Goal: Task Accomplishment & Management: Complete application form

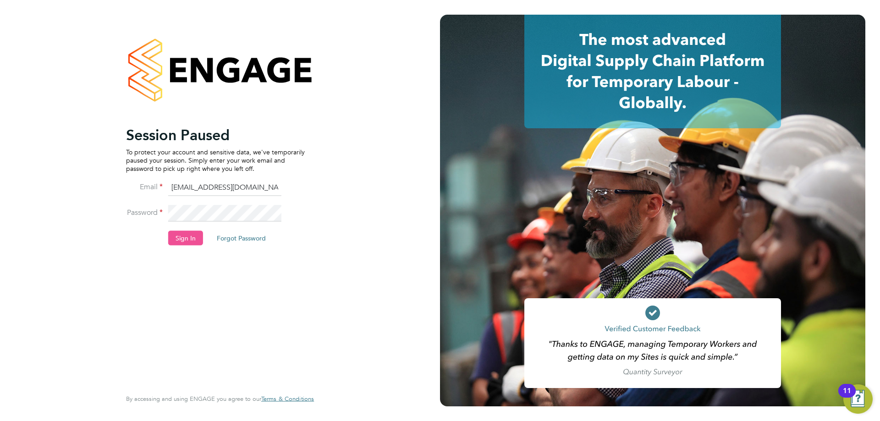
click at [173, 243] on button "Sign In" at bounding box center [185, 238] width 35 height 15
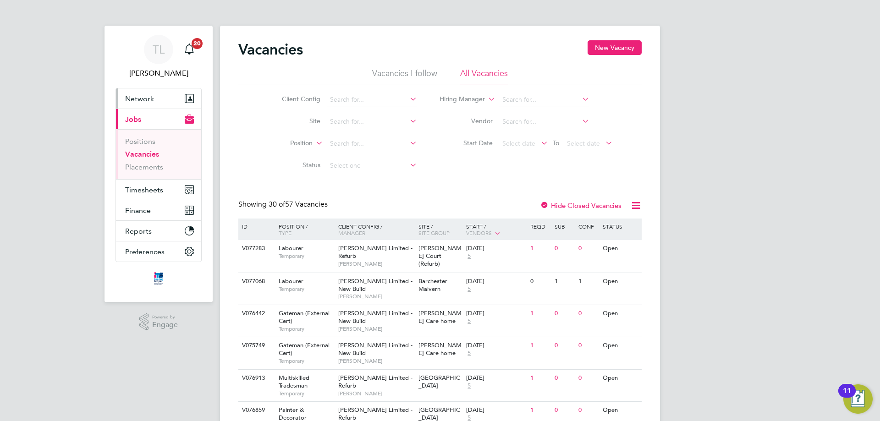
click at [138, 99] on span "Network" at bounding box center [139, 98] width 29 height 9
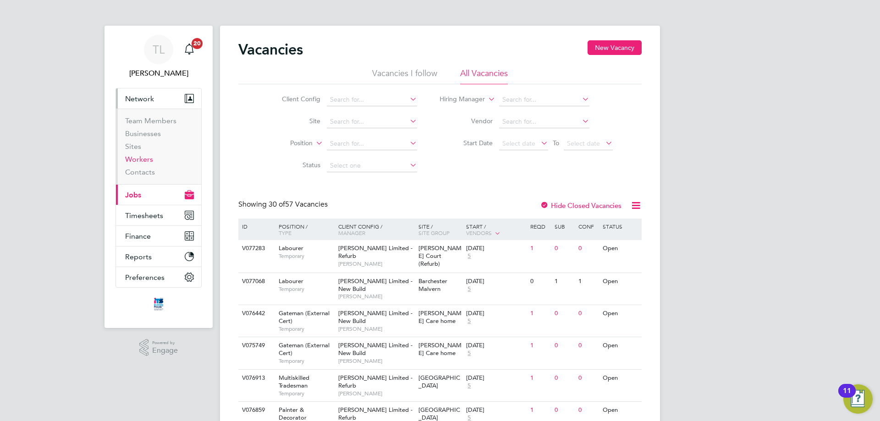
click at [133, 158] on link "Workers" at bounding box center [139, 159] width 28 height 9
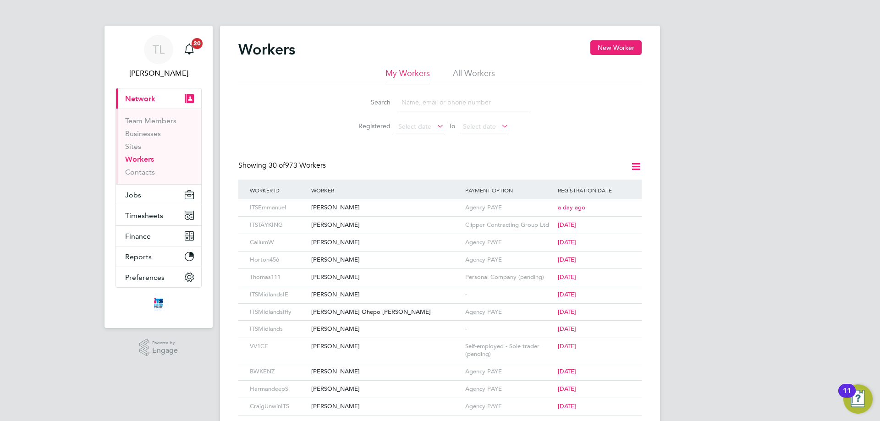
click at [445, 97] on input at bounding box center [464, 103] width 134 height 18
type input "warren"
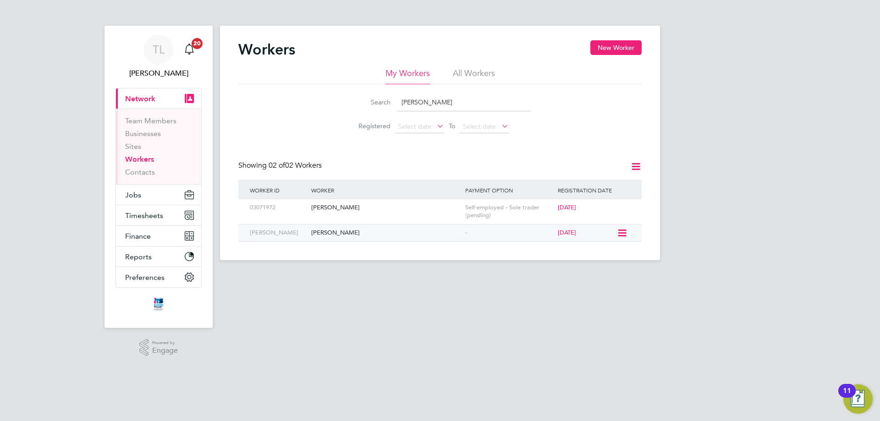
click at [326, 233] on div "[PERSON_NAME]" at bounding box center [386, 233] width 154 height 17
click at [336, 229] on div "[PERSON_NAME]" at bounding box center [386, 233] width 154 height 17
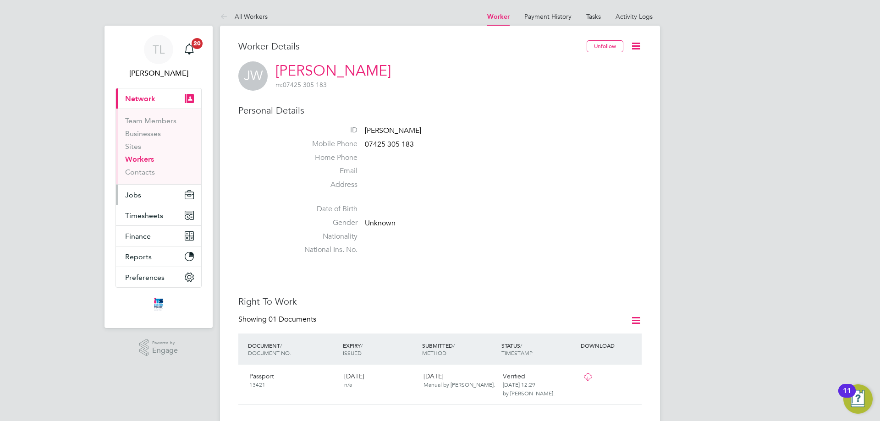
click at [133, 199] on span "Jobs" at bounding box center [133, 195] width 16 height 9
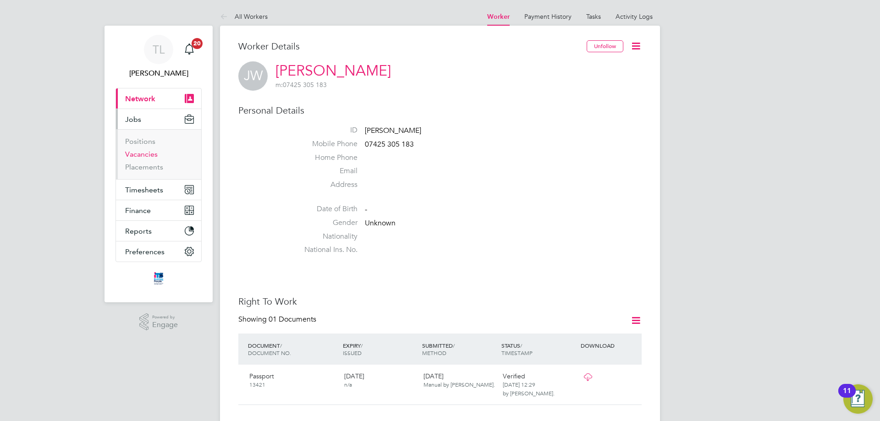
click at [139, 152] on link "Vacancies" at bounding box center [141, 154] width 33 height 9
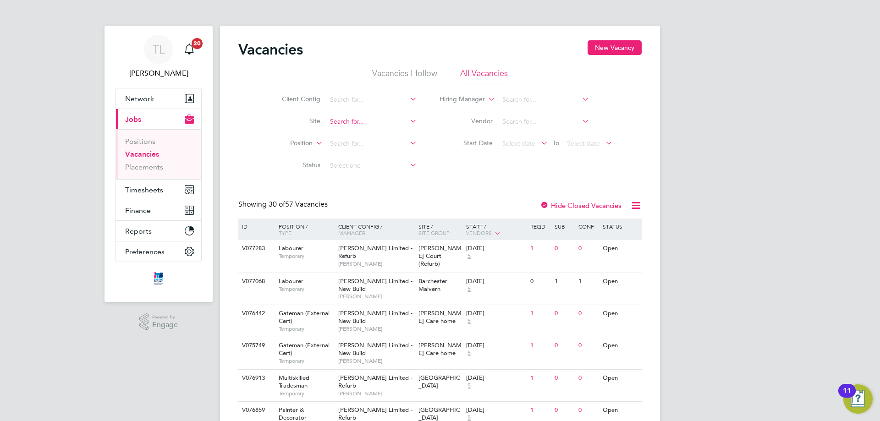
click at [354, 121] on input at bounding box center [372, 122] width 90 height 13
click at [351, 133] on li "Bide ford" at bounding box center [378, 134] width 105 height 12
type input "Bideford"
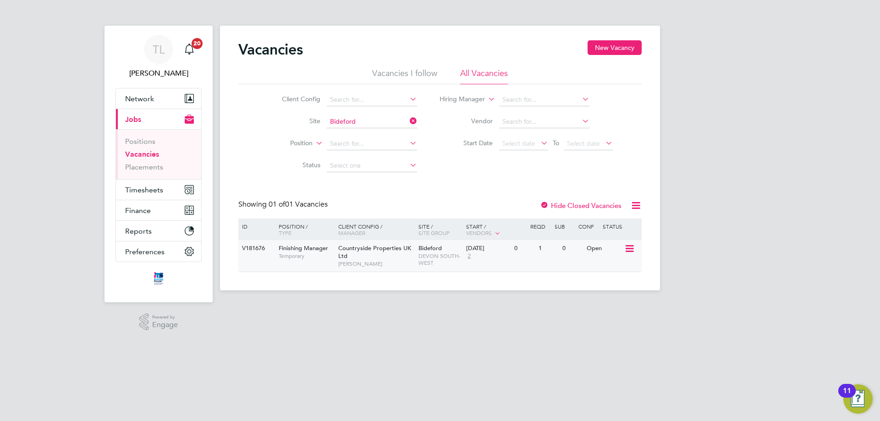
click at [402, 256] on div "Countryside Properties UK Ltd Tim Hawkridge" at bounding box center [376, 256] width 80 height 32
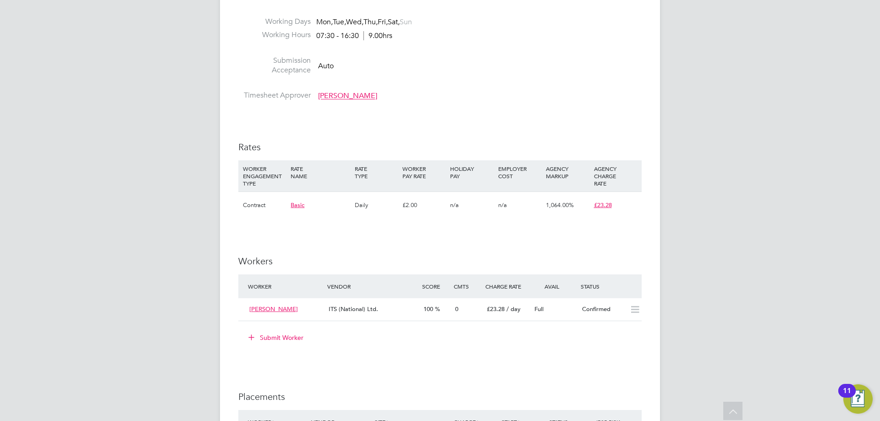
scroll to position [596, 0]
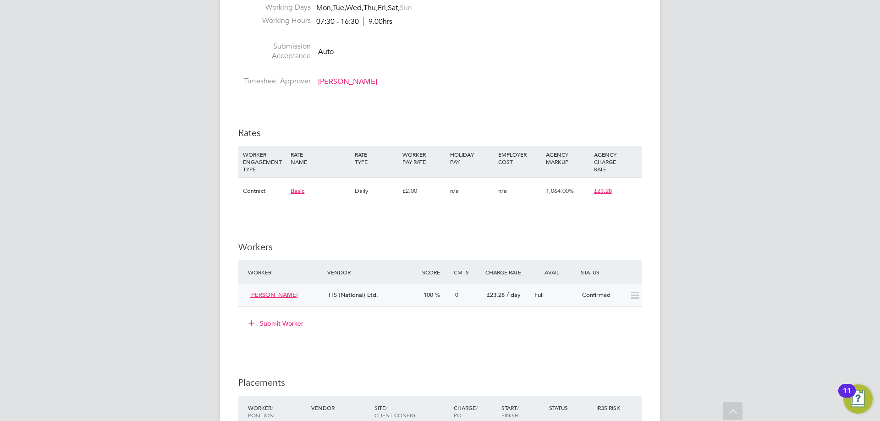
click at [630, 295] on icon at bounding box center [634, 295] width 11 height 7
click at [634, 296] on icon at bounding box center [634, 295] width 11 height 7
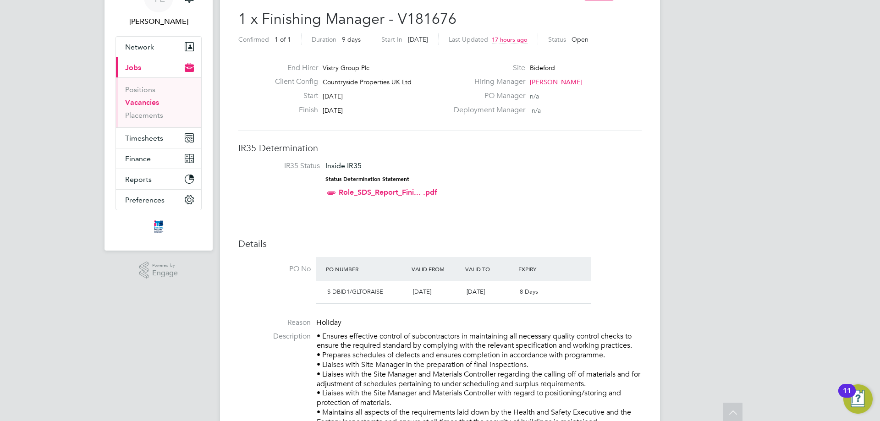
scroll to position [0, 0]
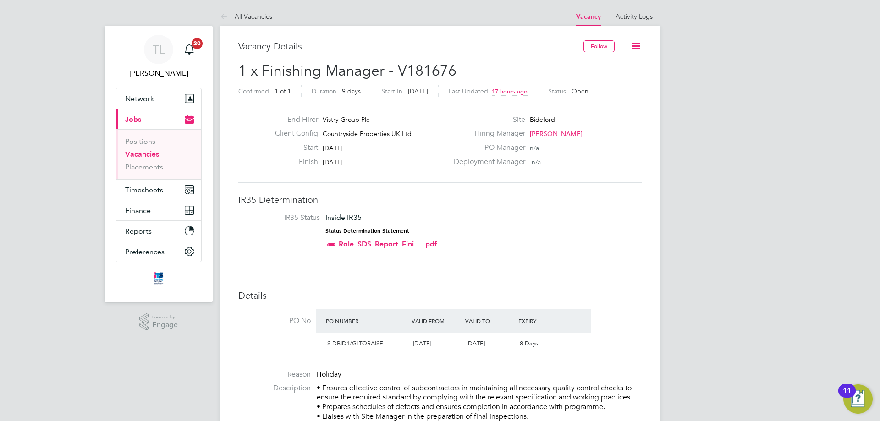
click at [627, 49] on div "Follow" at bounding box center [613, 50] width 58 height 21
click at [638, 44] on icon at bounding box center [635, 45] width 11 height 11
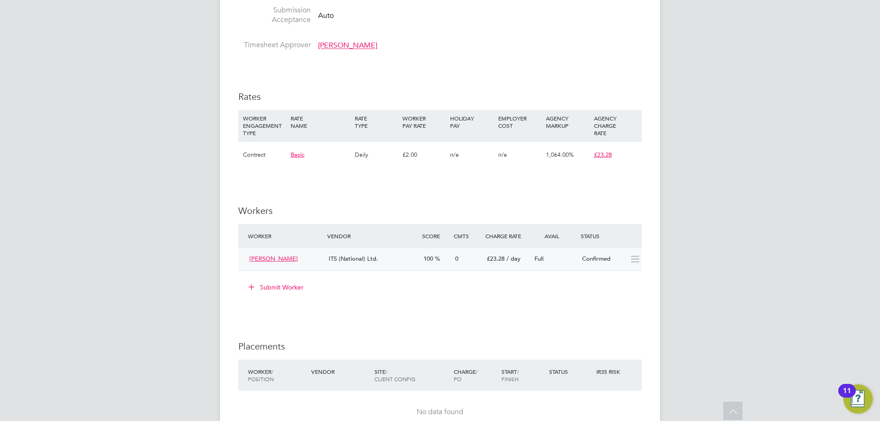
scroll to position [642, 0]
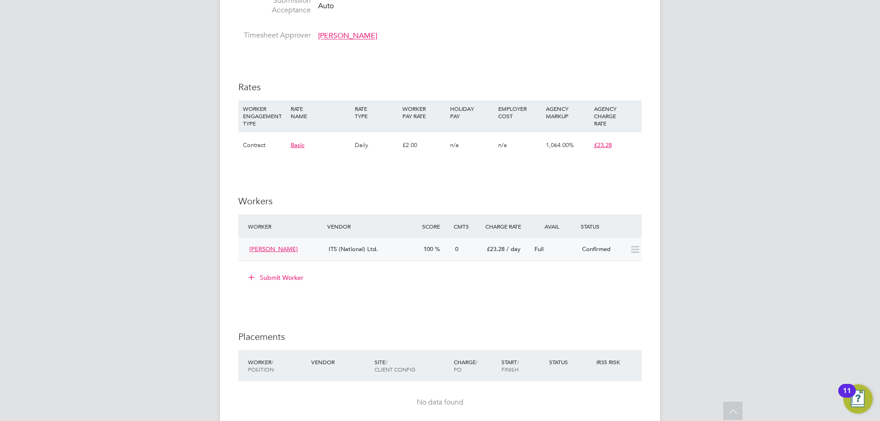
click at [319, 254] on div "James Hannam" at bounding box center [285, 249] width 79 height 15
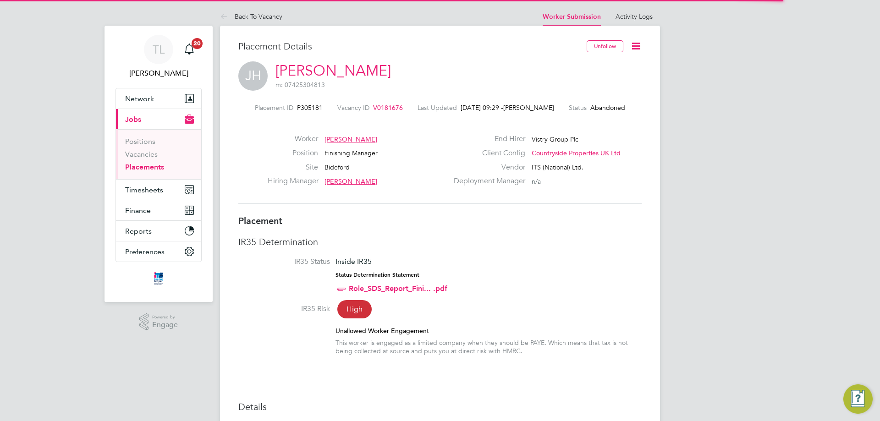
scroll to position [5, 5]
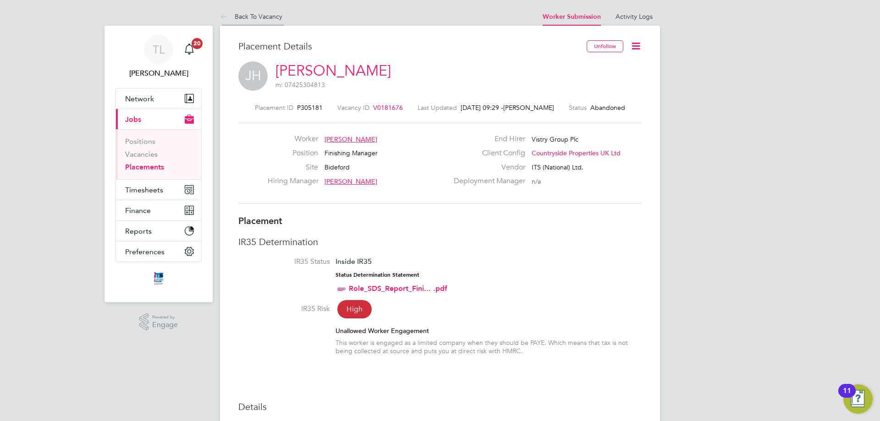
click at [220, 15] on icon at bounding box center [225, 16] width 11 height 11
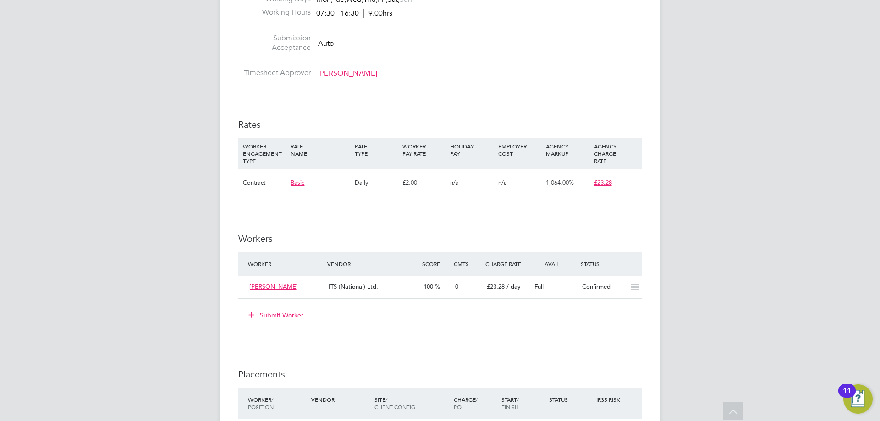
click at [277, 310] on button "Submit Worker" at bounding box center [276, 315] width 69 height 15
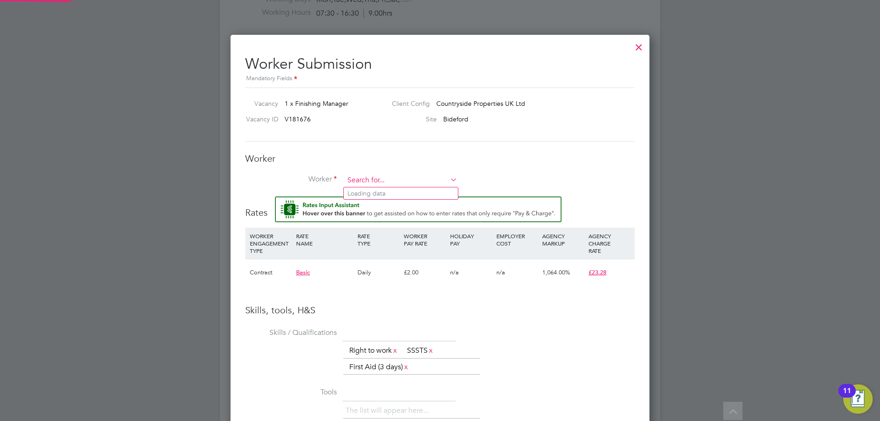
click at [369, 177] on input at bounding box center [400, 181] width 113 height 14
click at [381, 193] on b "Warre" at bounding box center [377, 194] width 18 height 8
type input "Jordan Warren (Jordan Warren)"
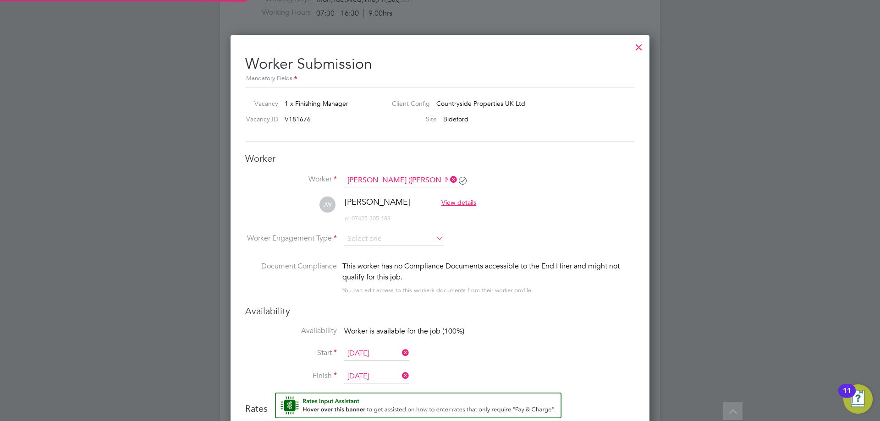
click at [558, 211] on li "JW Jordan Warren View details m: 07425 305 183" at bounding box center [440, 215] width 390 height 36
click at [421, 244] on input at bounding box center [393, 239] width 99 height 14
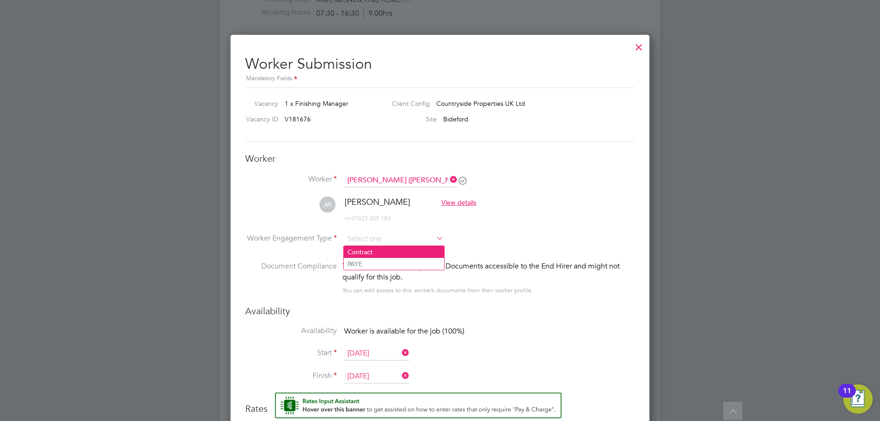
click at [400, 250] on li "Contract" at bounding box center [394, 252] width 100 height 12
type input "Contract"
click at [513, 234] on li "Worker Engagement Type Contract" at bounding box center [440, 246] width 390 height 28
click at [419, 245] on input at bounding box center [393, 239] width 99 height 14
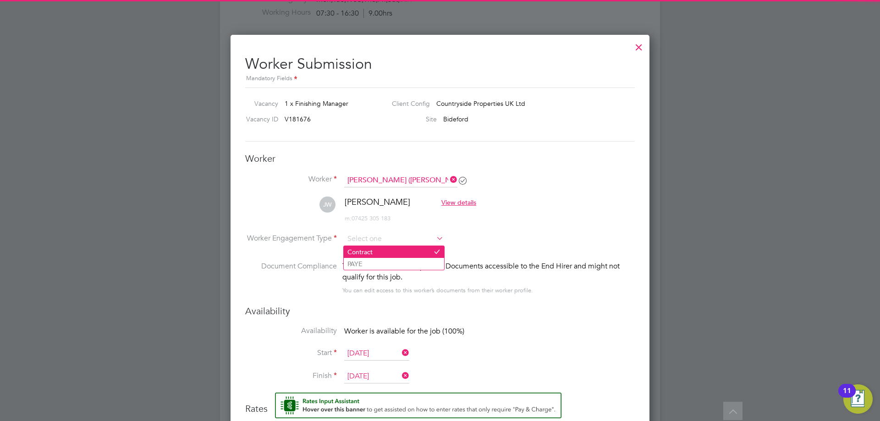
click at [405, 251] on li "Contract" at bounding box center [394, 252] width 100 height 12
type input "Contract"
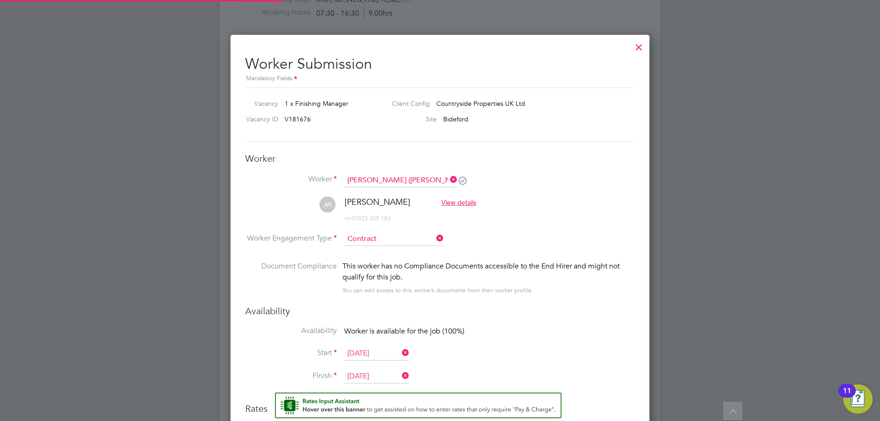
click at [552, 225] on li "JW Jordan Warren View details m: 07425 305 183" at bounding box center [440, 215] width 390 height 36
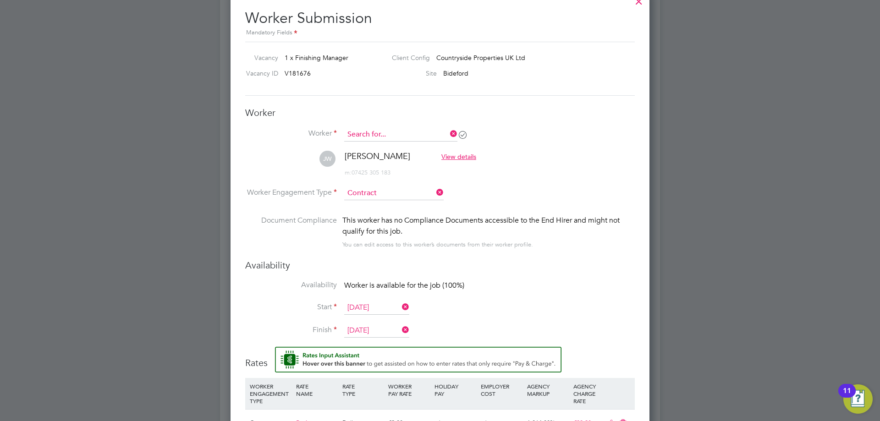
click at [398, 138] on input at bounding box center [400, 135] width 113 height 14
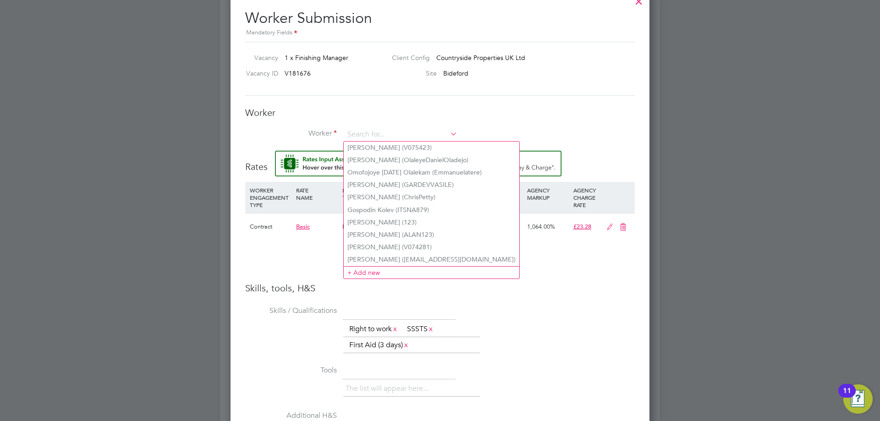
click at [500, 105] on div "Worker Submission Mandatory Fields Vacancy 1 x Finishing Manager Client Config …" at bounding box center [440, 300] width 390 height 596
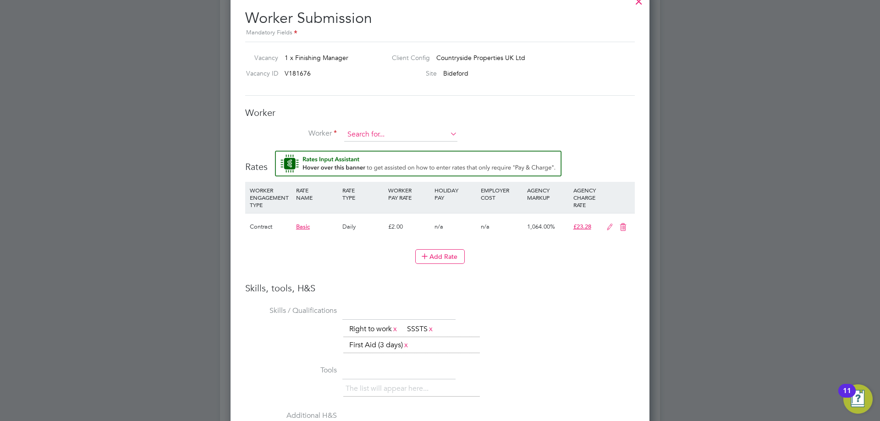
click at [383, 129] on input at bounding box center [400, 135] width 113 height 14
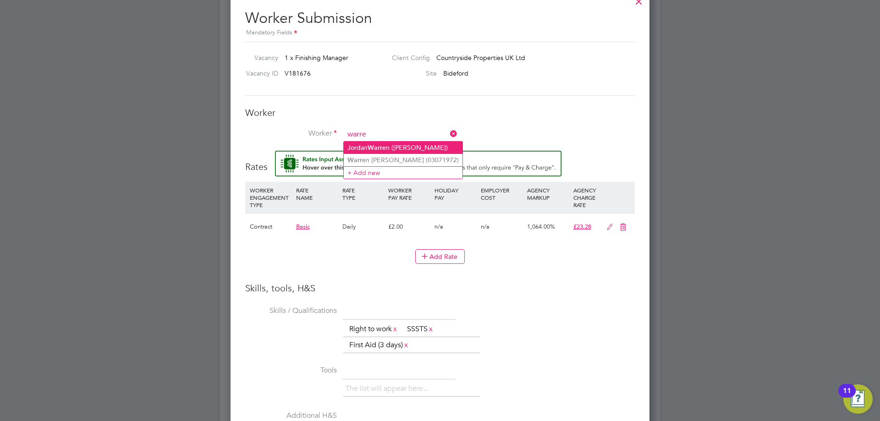
click at [379, 146] on b "Warre" at bounding box center [377, 148] width 18 height 8
type input "Jordan Warren (Jordan Warren)"
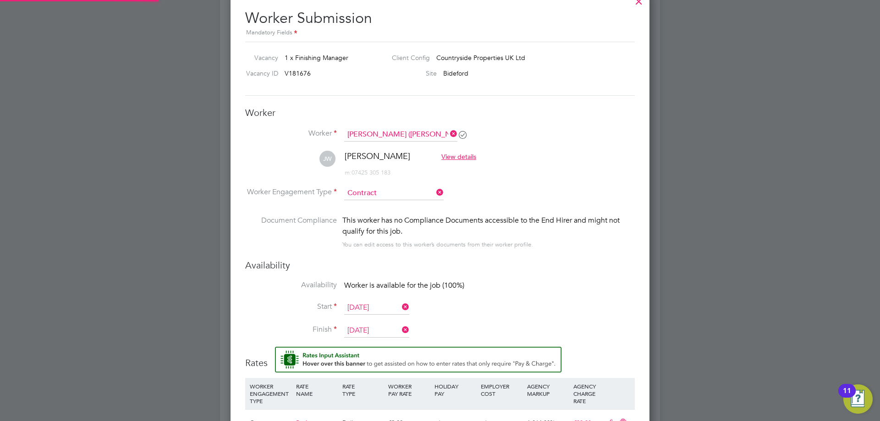
scroll to position [824, 419]
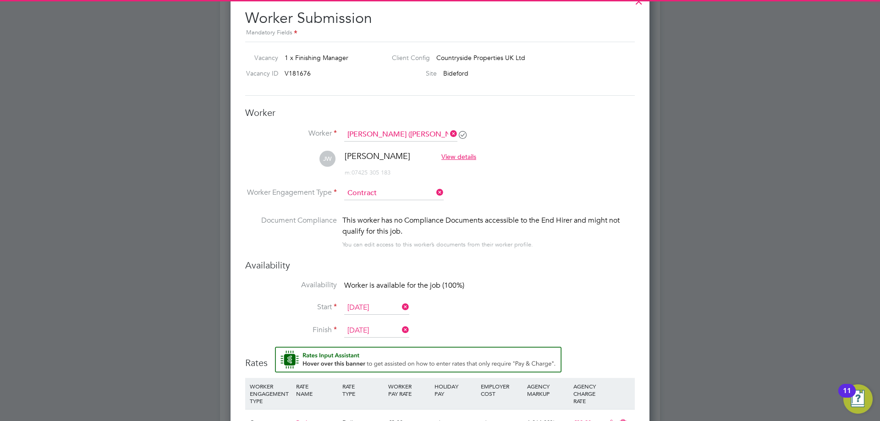
click at [526, 160] on li "JW Jordan Warren View details m: 07425 305 183" at bounding box center [440, 169] width 390 height 36
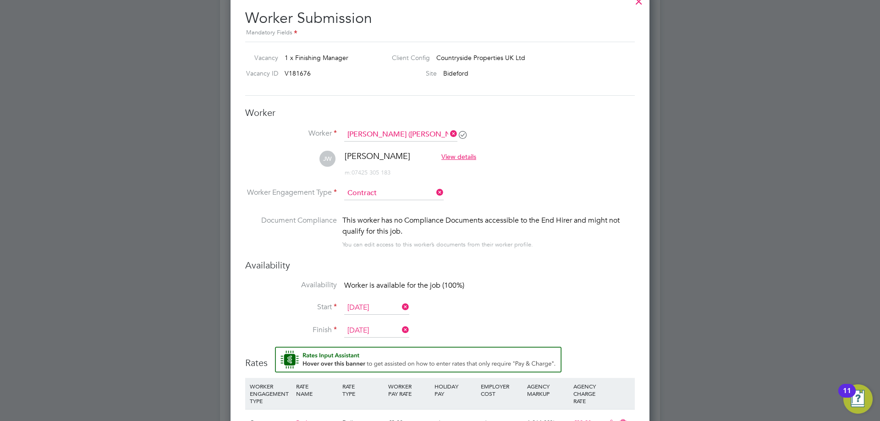
click at [413, 196] on input "Contract" at bounding box center [393, 194] width 99 height 14
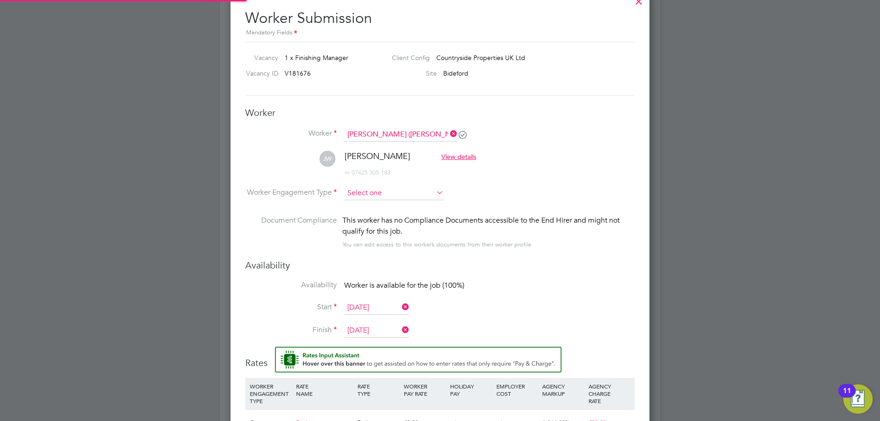
scroll to position [27, 62]
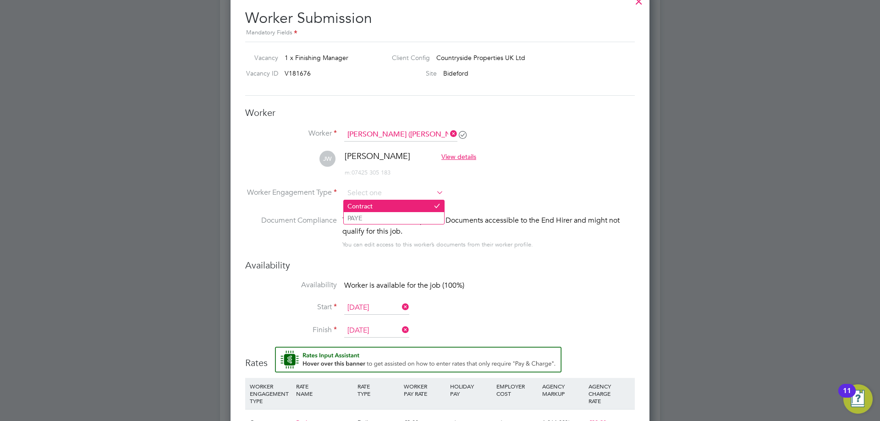
click at [406, 209] on li "Contract" at bounding box center [394, 206] width 100 height 12
type input "Contract"
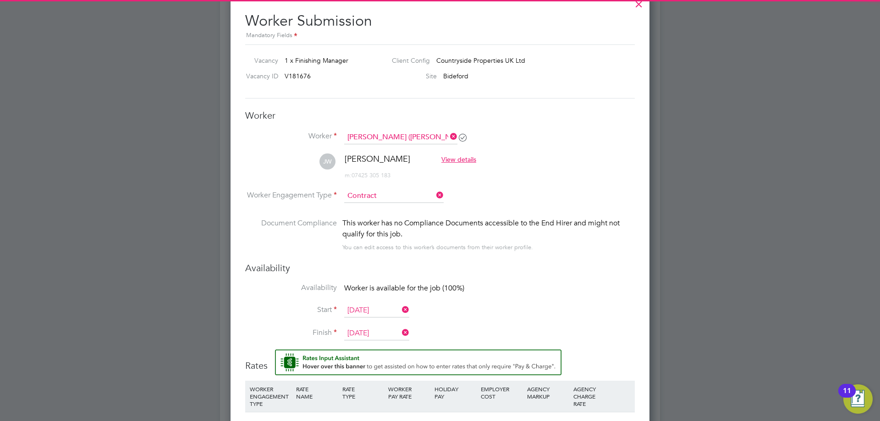
scroll to position [421, 0]
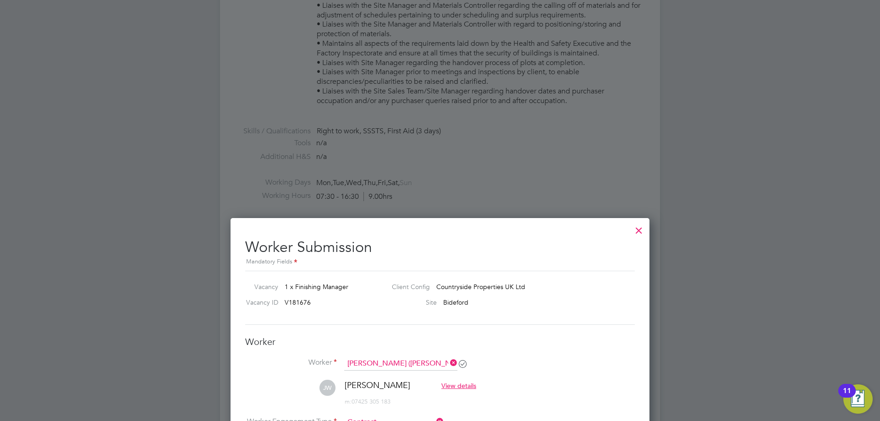
click at [642, 230] on div at bounding box center [639, 228] width 17 height 17
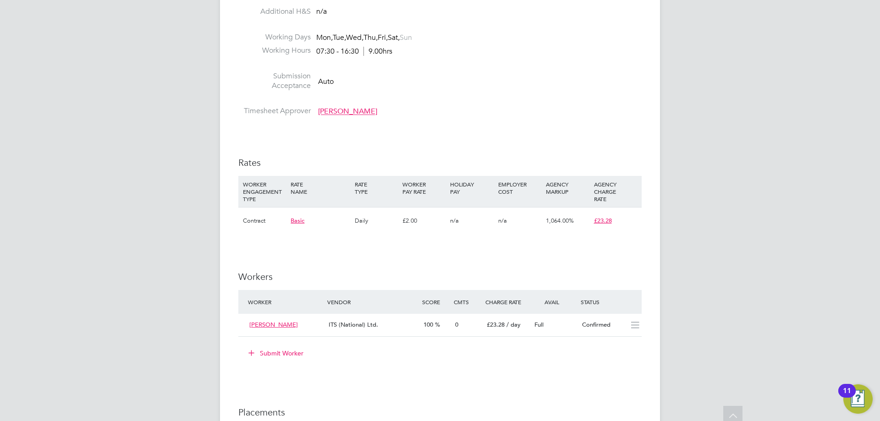
scroll to position [604, 0]
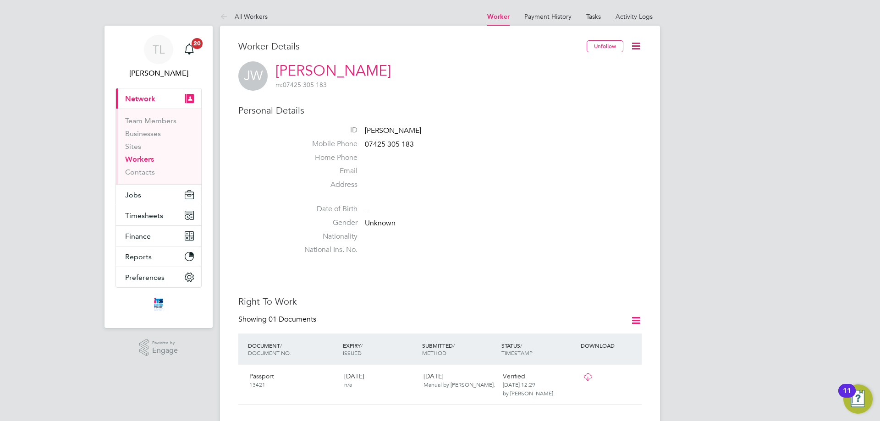
click at [627, 41] on div "Unfollow" at bounding box center [614, 50] width 55 height 21
click at [640, 45] on icon at bounding box center [635, 45] width 11 height 11
click at [567, 107] on li "Edit Personal Details e" at bounding box center [584, 106] width 115 height 13
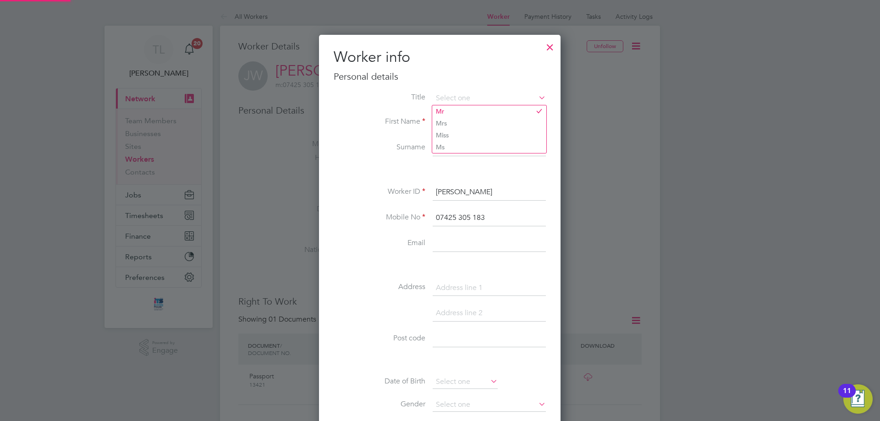
scroll to position [518, 243]
click at [353, 178] on div "Title First Name Jordan Surname Warren Worker ID Jordan Warren Mobile No 07425 …" at bounding box center [440, 296] width 212 height 409
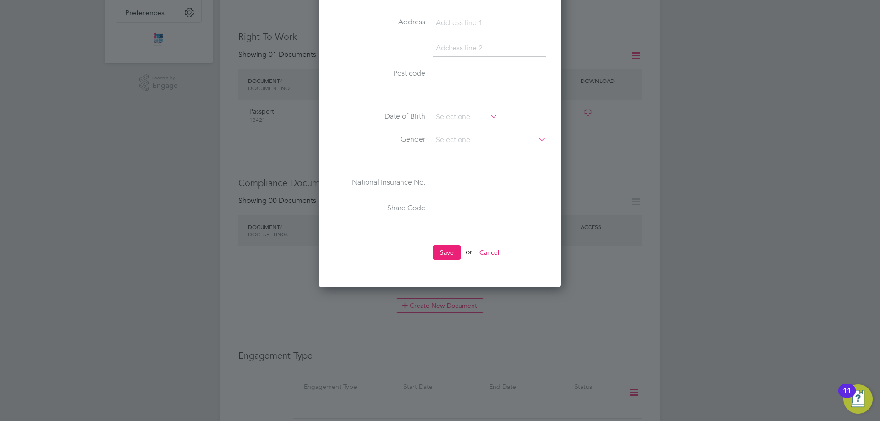
scroll to position [275, 0]
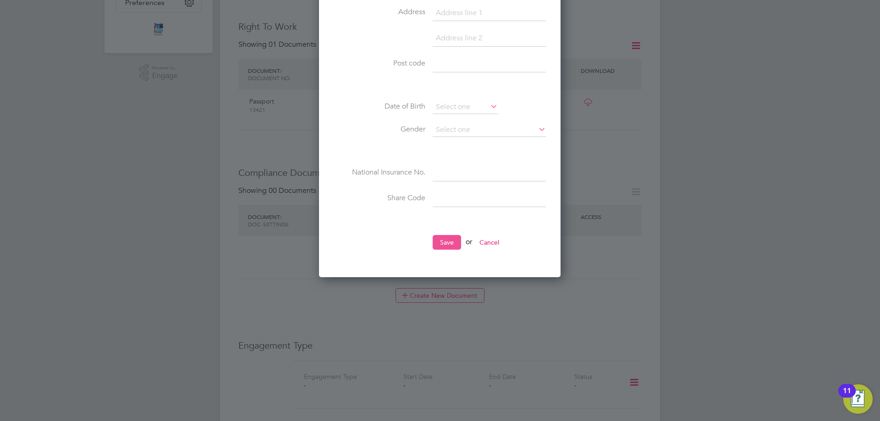
click at [452, 243] on button "Save" at bounding box center [447, 242] width 28 height 15
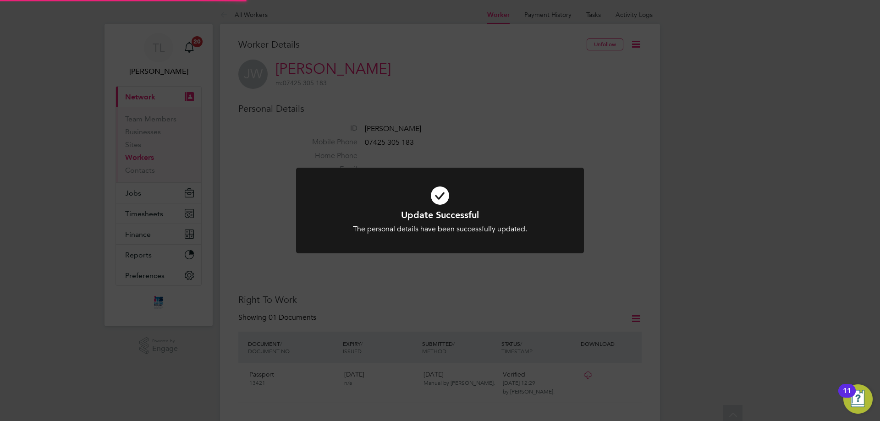
scroll to position [0, 0]
click at [569, 221] on div at bounding box center [440, 211] width 288 height 86
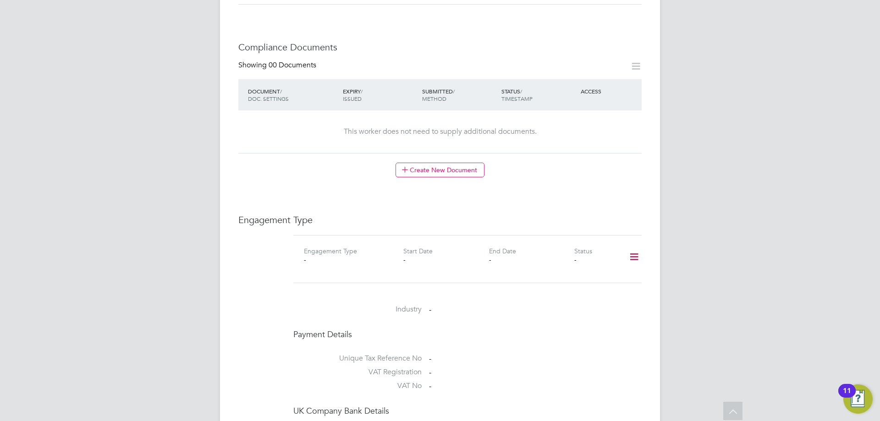
scroll to position [458, 0]
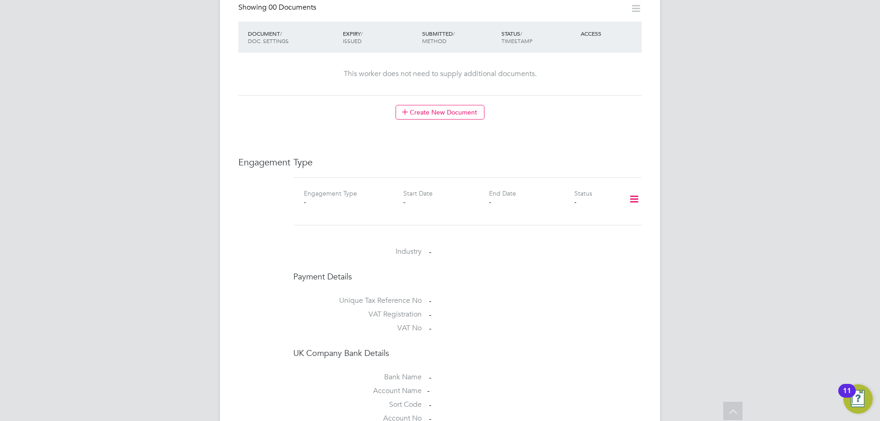
click at [635, 201] on icon at bounding box center [634, 199] width 16 height 21
click at [572, 237] on li "Add Engagement Type" at bounding box center [587, 238] width 104 height 13
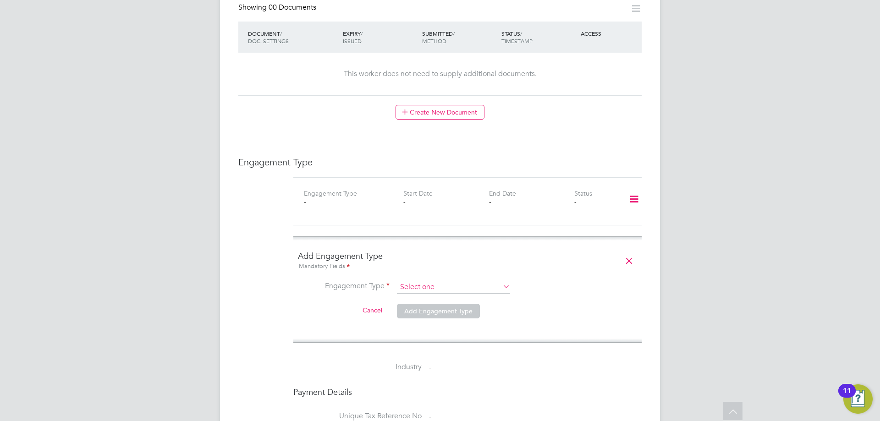
click at [437, 283] on input at bounding box center [453, 287] width 113 height 13
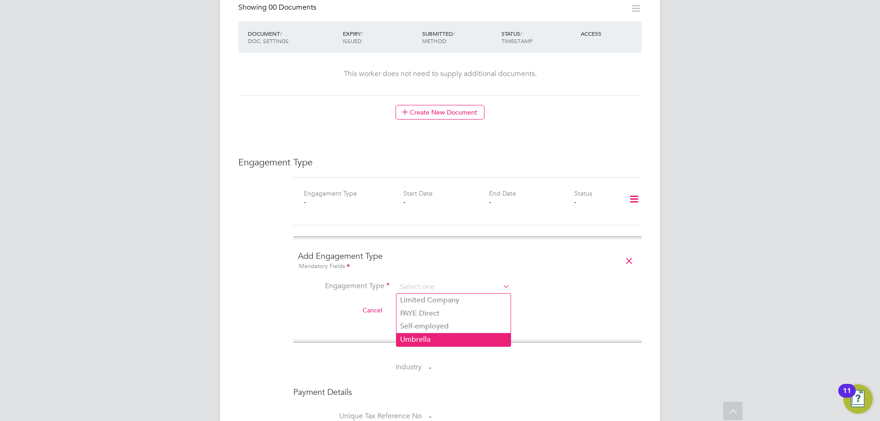
click at [436, 343] on li "Umbrella" at bounding box center [454, 339] width 114 height 13
type input "Umbrella"
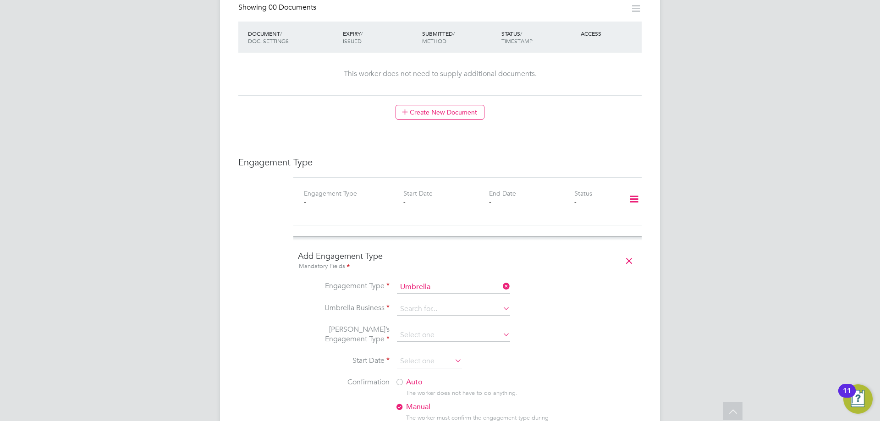
click at [450, 316] on li "Umbrella Business" at bounding box center [467, 314] width 339 height 22
click at [454, 310] on input at bounding box center [453, 309] width 113 height 13
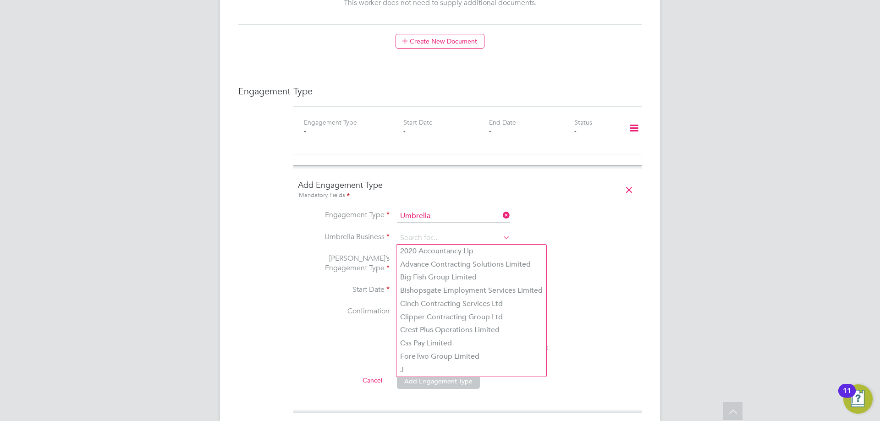
scroll to position [550, 0]
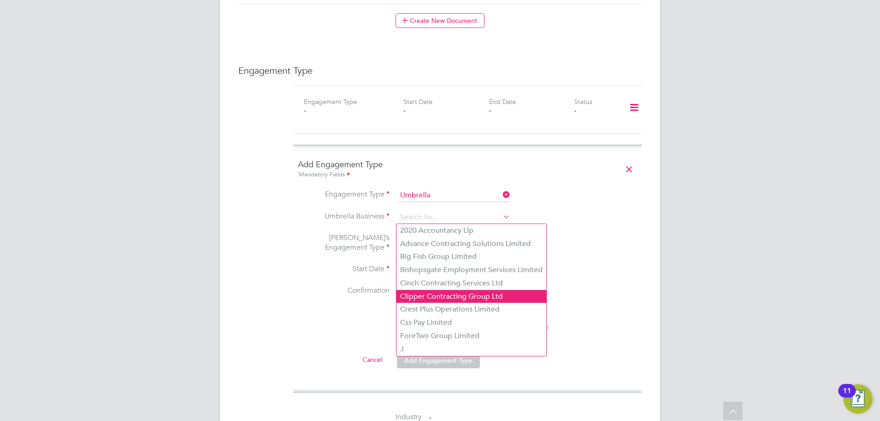
click at [482, 292] on li "Clipper Contracting Group Ltd" at bounding box center [472, 296] width 150 height 13
type input "Clipper Contracting Group Ltd"
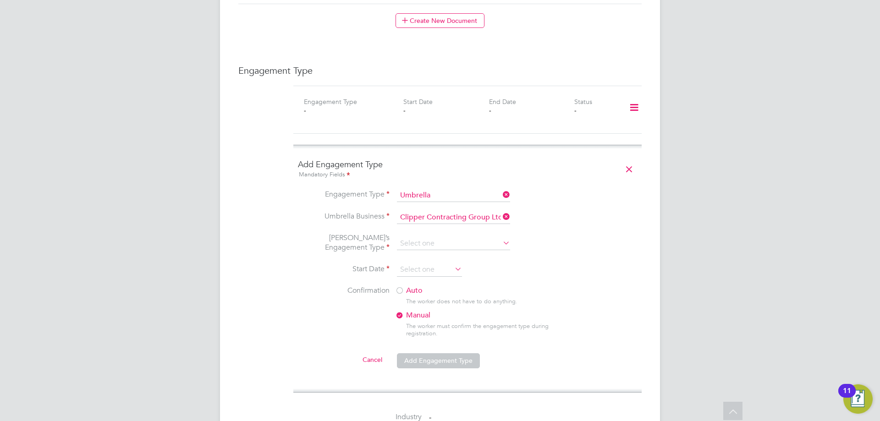
click at [533, 234] on li "Umbrella’s Engagement Type" at bounding box center [467, 248] width 339 height 30
click at [500, 238] on input at bounding box center [453, 243] width 113 height 13
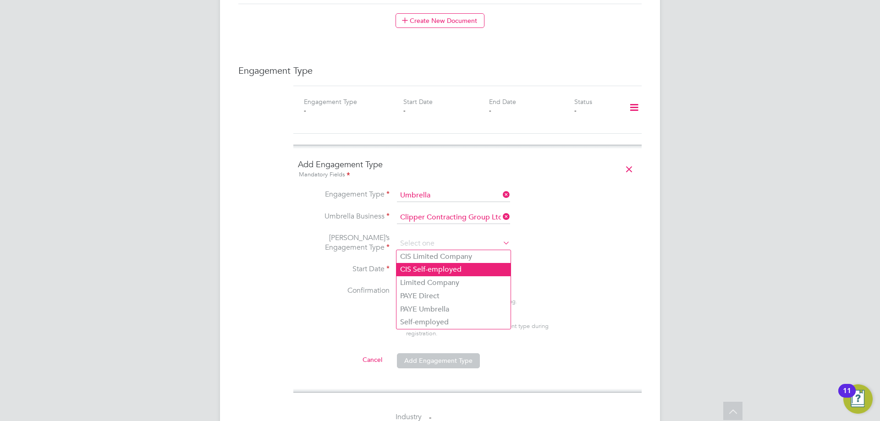
click at [464, 266] on li "CIS Self-employed" at bounding box center [454, 269] width 114 height 13
type input "CIS Self-employed"
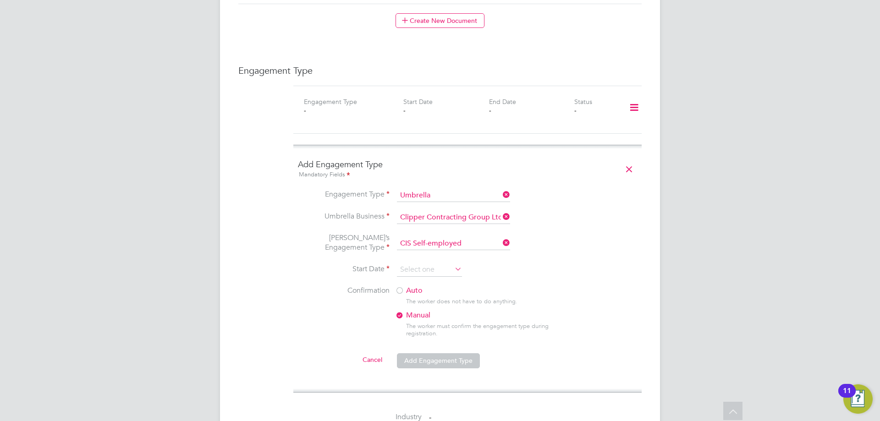
click at [573, 252] on li "Umbrella’s Engagement Type CIS Self-employed" at bounding box center [467, 248] width 339 height 30
click at [450, 268] on input at bounding box center [429, 270] width 65 height 14
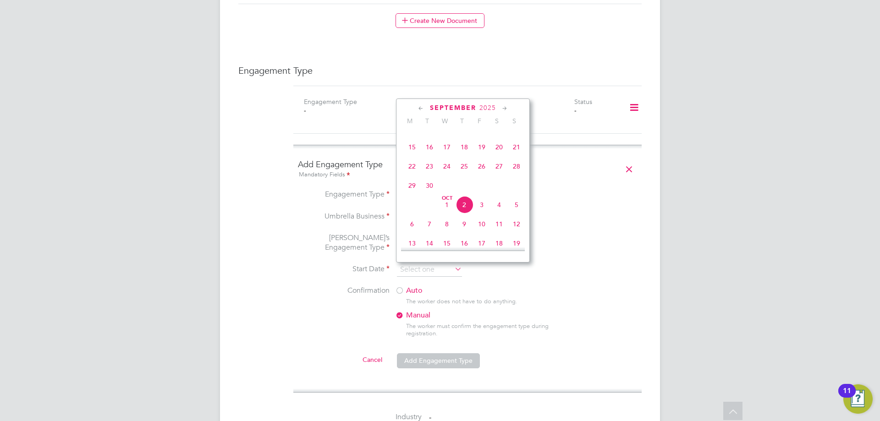
scroll to position [304, 0]
click at [410, 154] on span "6" at bounding box center [411, 147] width 17 height 17
type input "[DATE]"
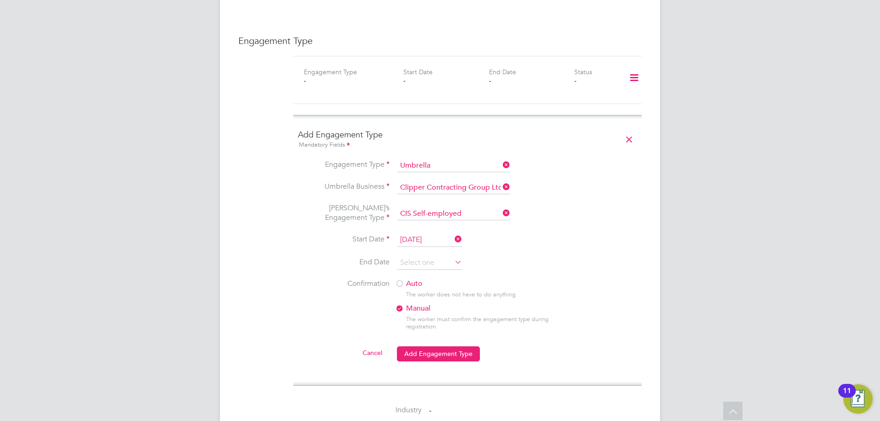
scroll to position [596, 0]
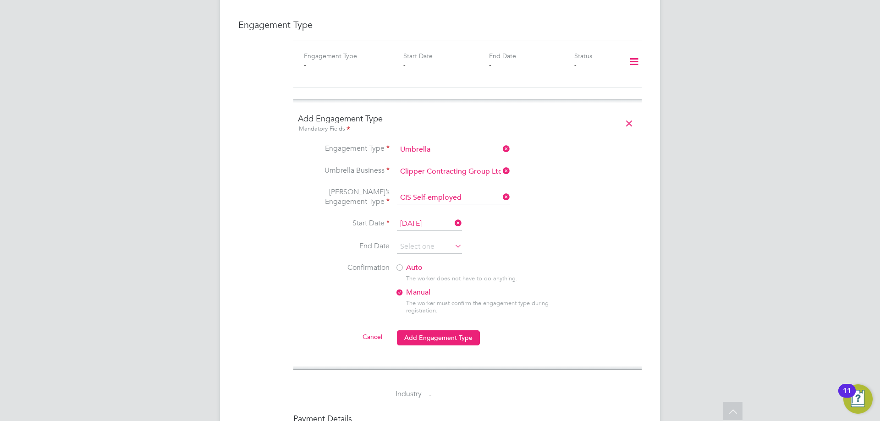
click at [400, 269] on div at bounding box center [399, 268] width 9 height 9
click at [444, 340] on button "Add Engagement Type" at bounding box center [438, 338] width 83 height 15
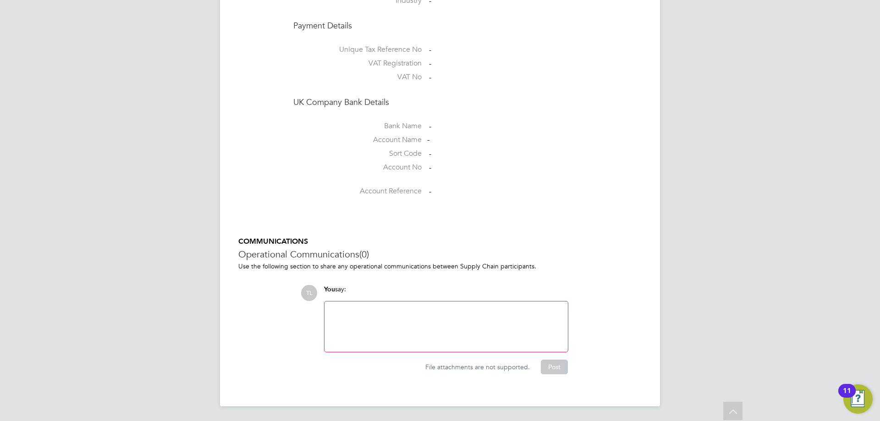
scroll to position [563, 0]
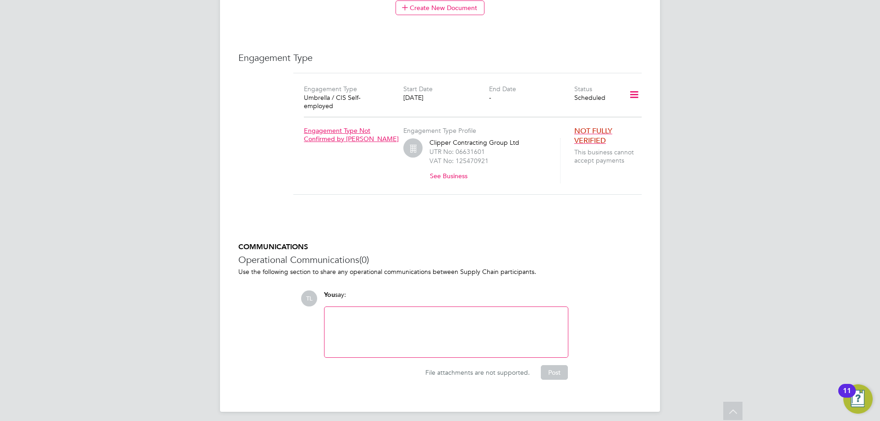
click at [622, 243] on h5 "COMMUNICATIONS" at bounding box center [439, 248] width 403 height 10
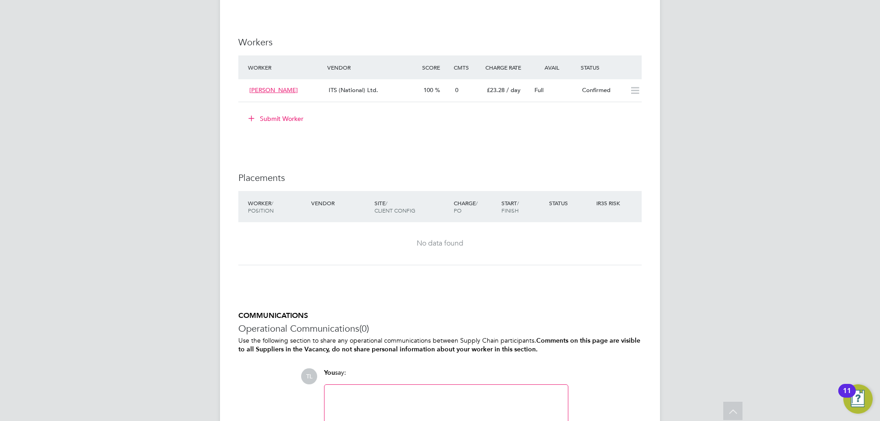
click at [275, 119] on button "Submit Worker" at bounding box center [276, 118] width 69 height 15
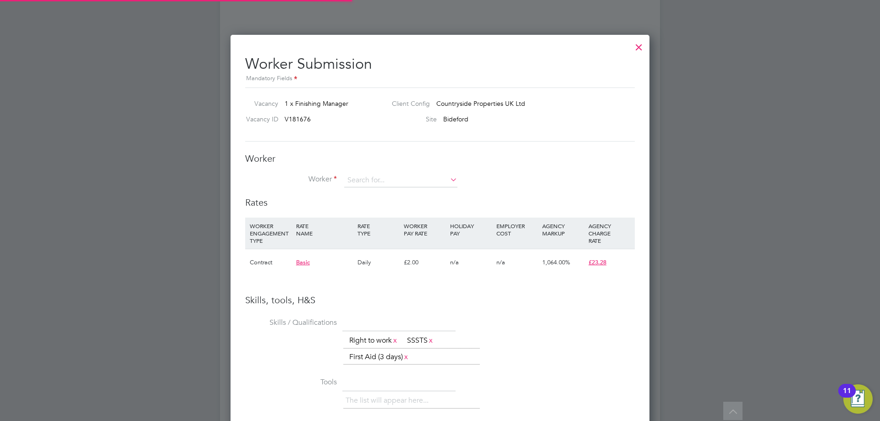
scroll to position [594, 419]
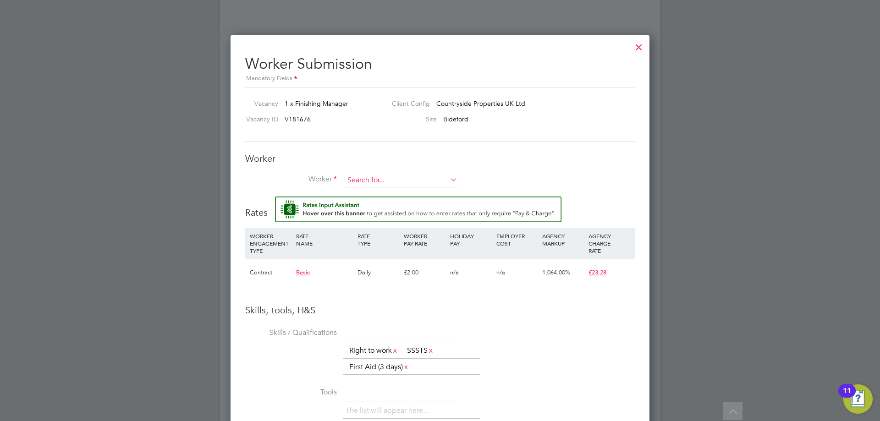
click at [372, 180] on input at bounding box center [400, 181] width 113 height 14
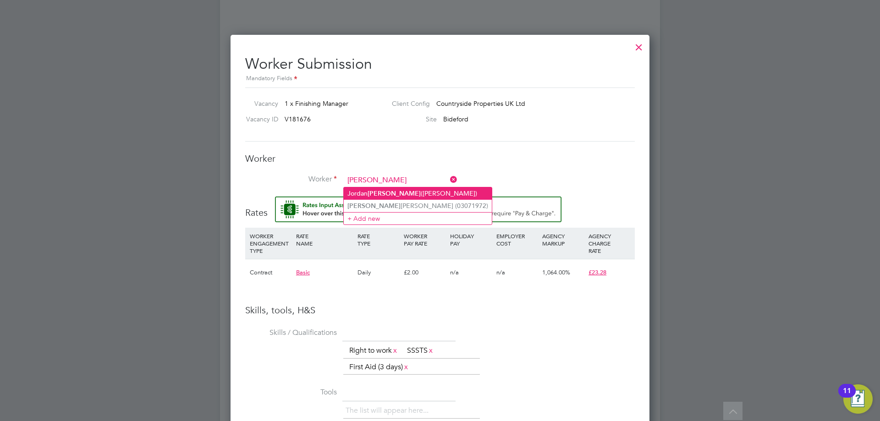
click at [381, 191] on b "[PERSON_NAME]" at bounding box center [394, 194] width 53 height 8
type input "[PERSON_NAME] ([PERSON_NAME])"
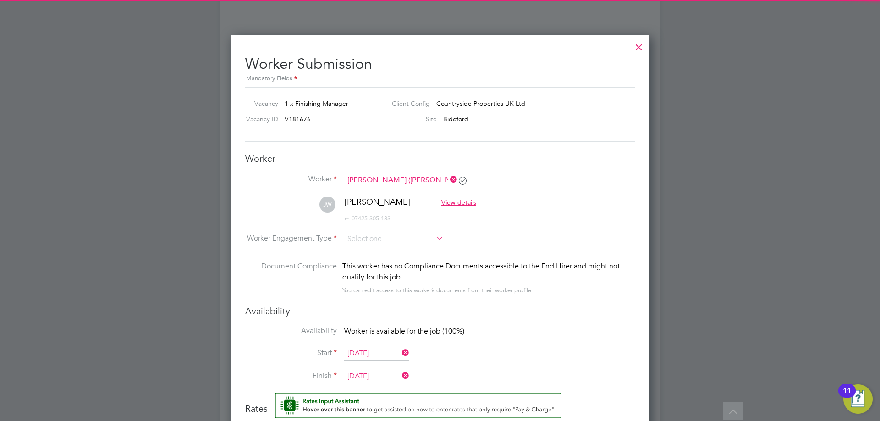
click at [553, 215] on li "[PERSON_NAME] View details m: 07425 305 183" at bounding box center [440, 215] width 390 height 36
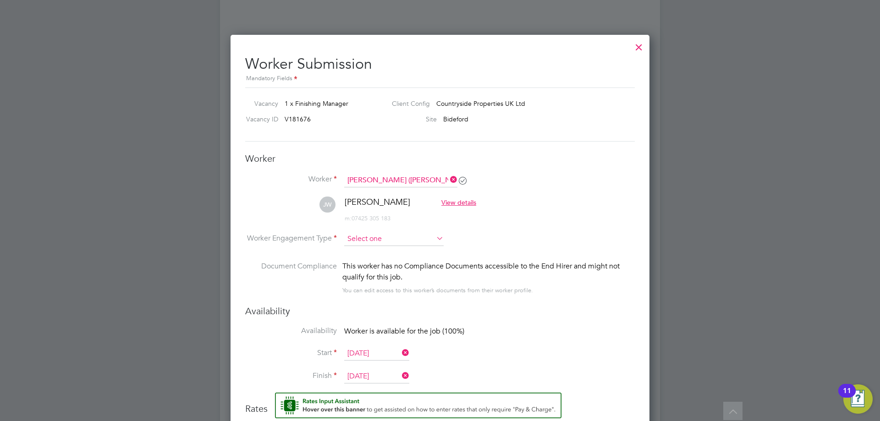
click at [429, 239] on input at bounding box center [393, 239] width 99 height 14
click at [405, 250] on li "Contract" at bounding box center [394, 252] width 100 height 12
type input "Contract"
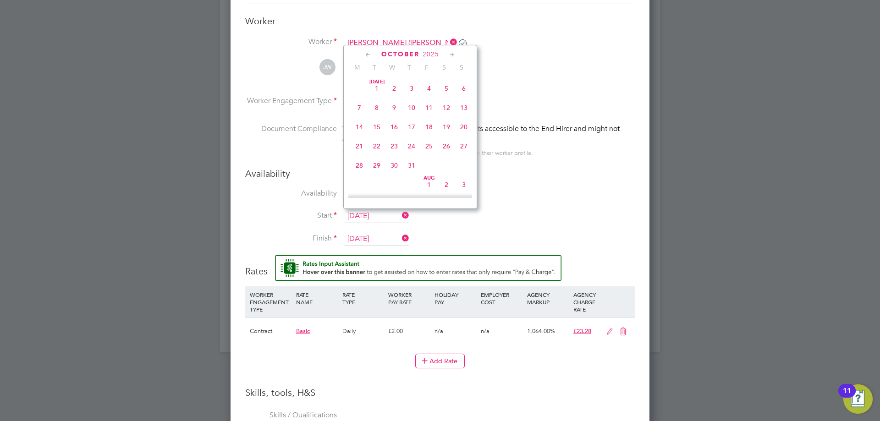
click at [398, 216] on input "[DATE]" at bounding box center [376, 217] width 65 height 14
click at [357, 143] on span "6" at bounding box center [359, 139] width 17 height 17
type input "[DATE]"
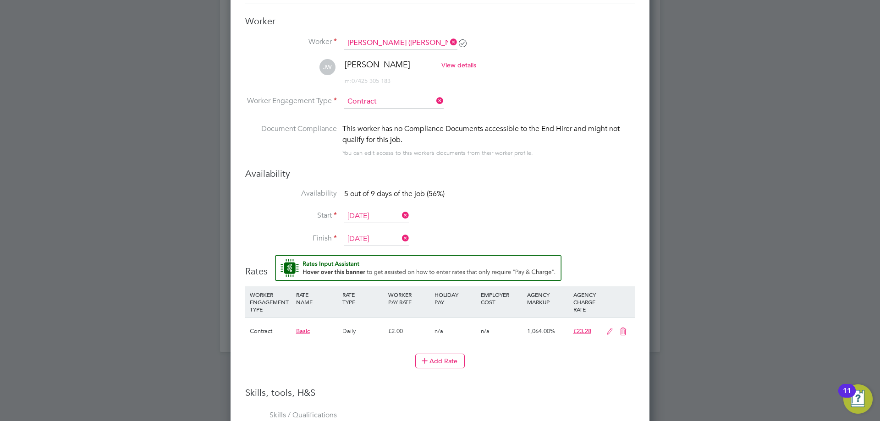
click at [512, 221] on li "Start [DATE]" at bounding box center [440, 221] width 390 height 23
click at [388, 236] on input "[DATE]" at bounding box center [376, 239] width 65 height 14
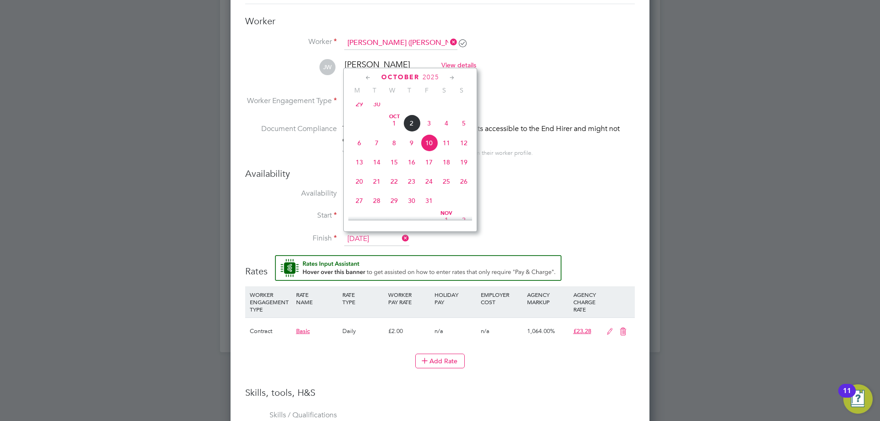
click at [538, 193] on li "Availability 5 out of 9 days of the job (56%)" at bounding box center [440, 199] width 390 height 21
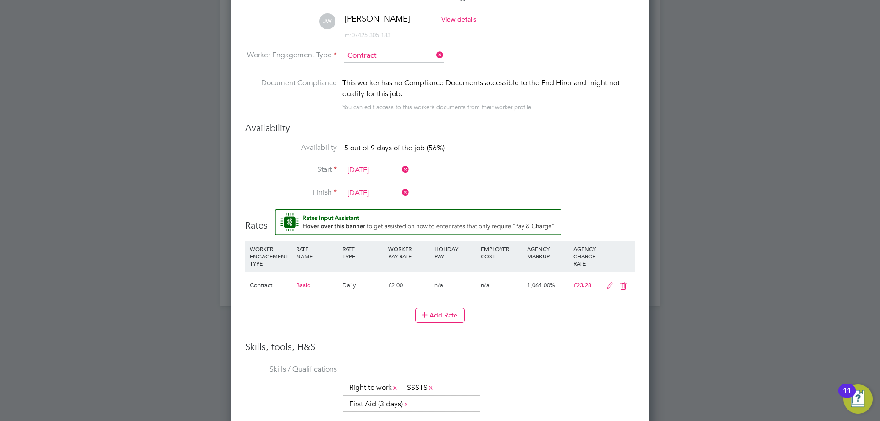
click at [347, 337] on li "WORKER ENGAGEMENT TYPE RATE NAME RATE TYPE WORKER PAY RATE HOLIDAY PAY EMPLOYER…" at bounding box center [440, 291] width 390 height 100
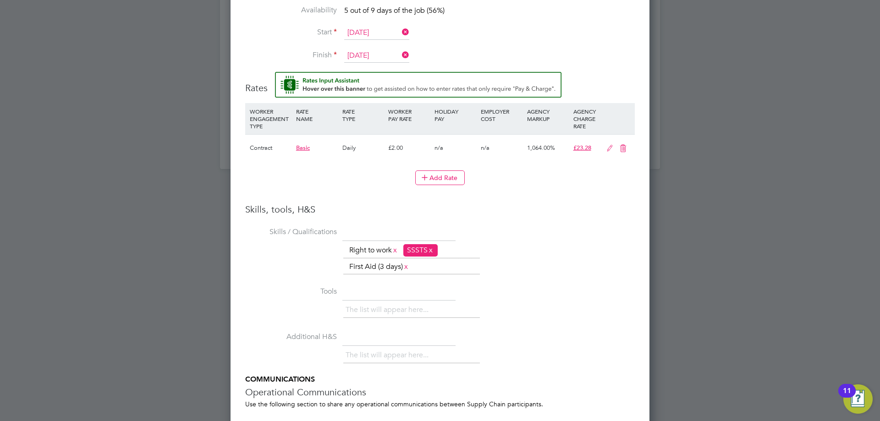
click at [438, 252] on li "SSSTS x" at bounding box center [420, 250] width 34 height 12
click at [434, 251] on link "x" at bounding box center [431, 250] width 6 height 12
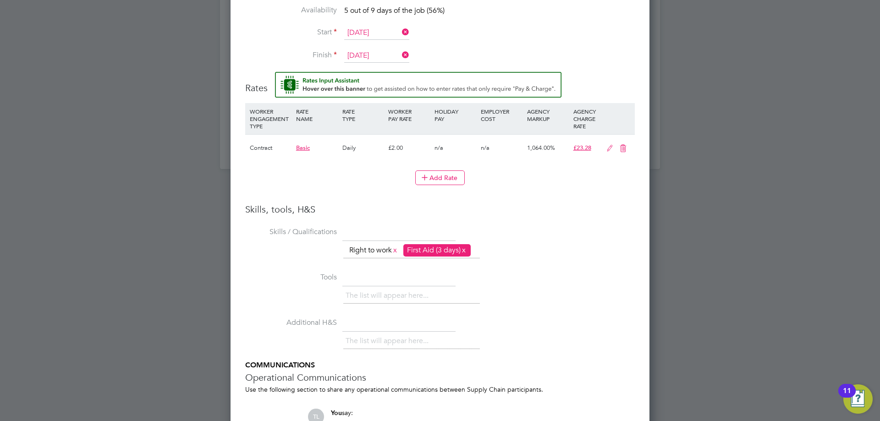
click at [467, 250] on link "x" at bounding box center [464, 250] width 6 height 12
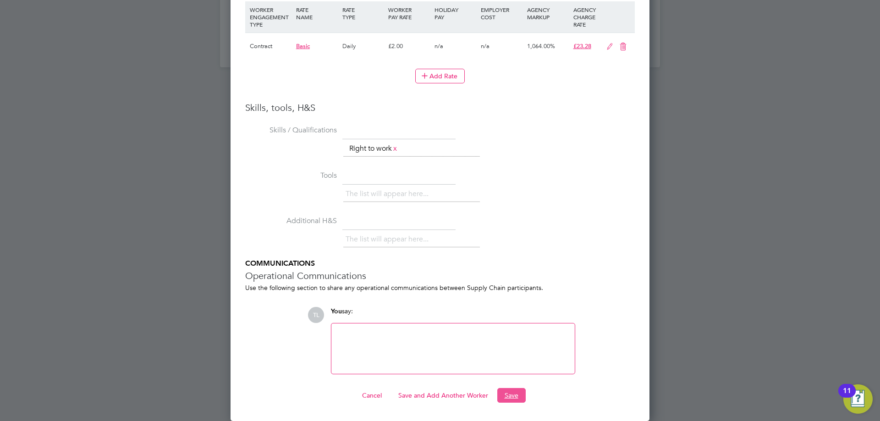
click at [503, 395] on button "Save" at bounding box center [511, 395] width 28 height 15
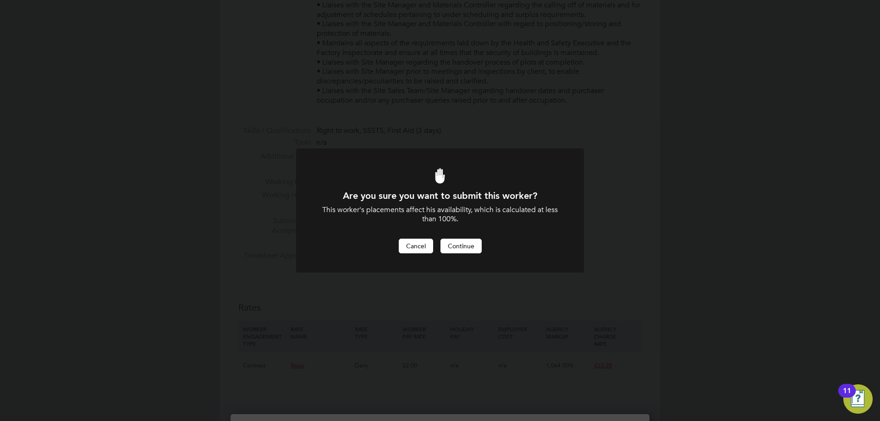
click at [414, 243] on button "Cancel" at bounding box center [416, 246] width 34 height 15
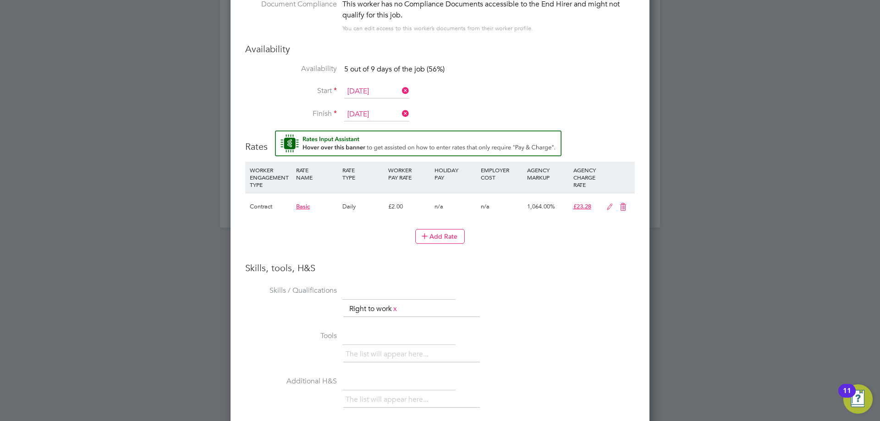
click at [611, 204] on icon at bounding box center [609, 207] width 11 height 7
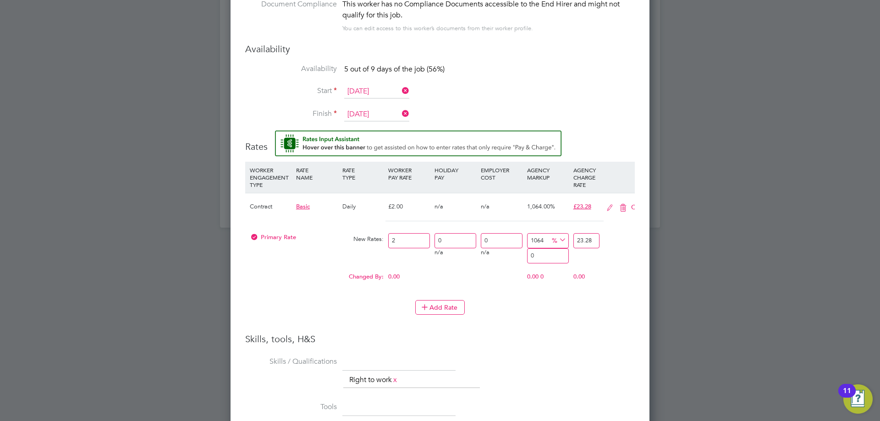
scroll to position [866, 419]
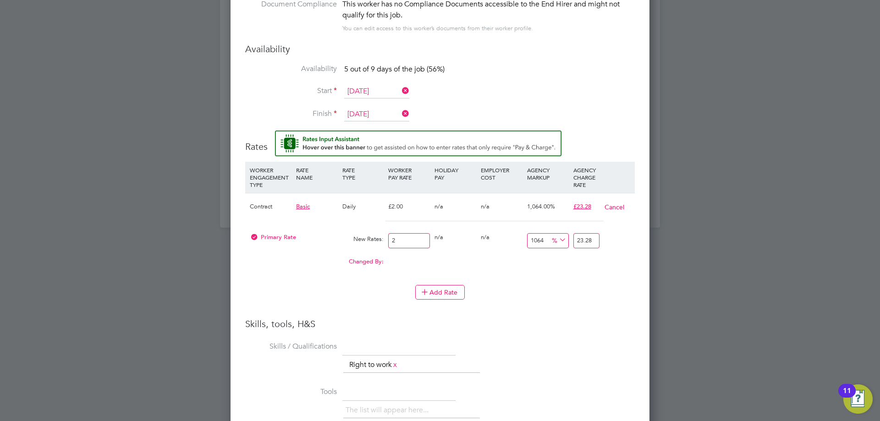
click at [408, 242] on input "2" at bounding box center [409, 240] width 42 height 15
type input "20"
type input "232.8"
type input "20"
click at [529, 303] on li "Add Rate" at bounding box center [440, 297] width 390 height 24
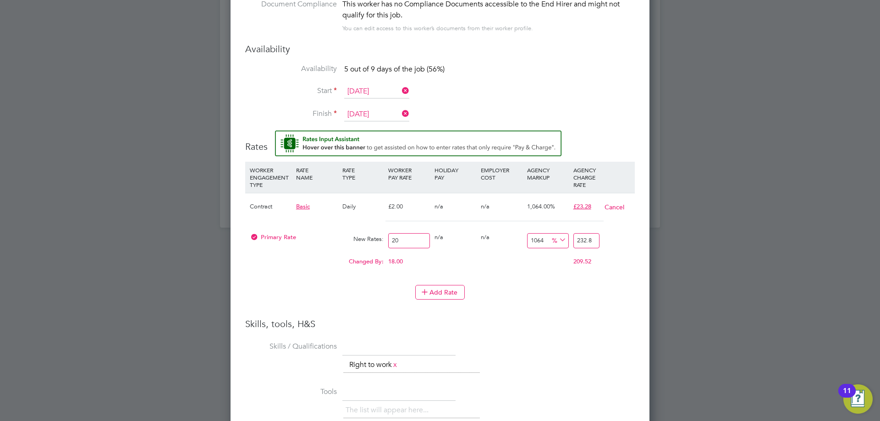
click at [591, 240] on input "232.8" at bounding box center [587, 240] width 26 height 15
type input "11540"
type input "2328"
type input "16.4"
type input "23.28"
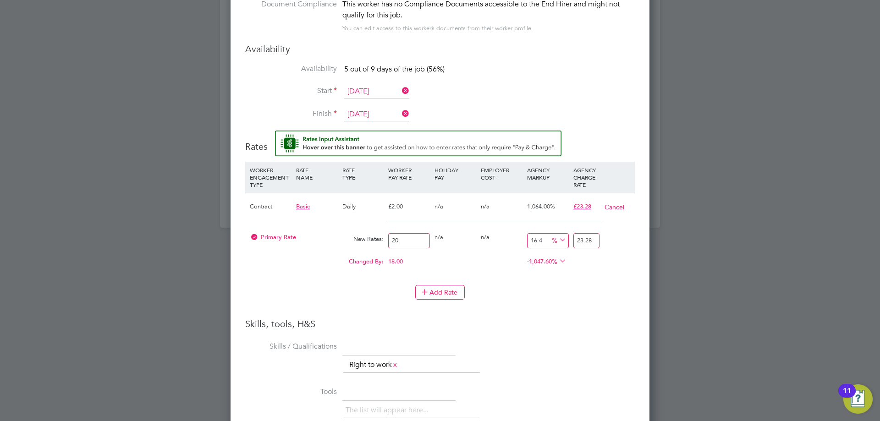
click at [580, 286] on div "Add Rate" at bounding box center [440, 292] width 390 height 15
drag, startPoint x: 409, startPoint y: 240, endPoint x: 298, endPoint y: 247, distance: 111.6
click at [298, 247] on div "Primary Rate New Rates: 20 0 n/a 0 n/a 16.4 3.28 % 23.28" at bounding box center [440, 241] width 390 height 24
type input "0"
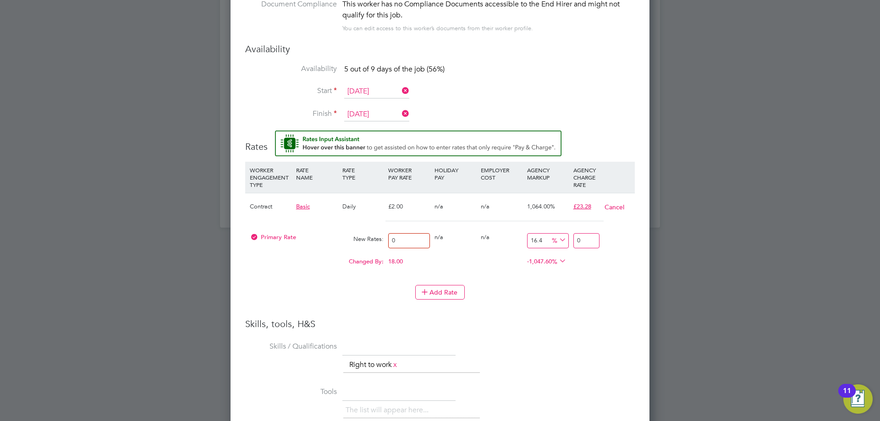
click at [579, 353] on li "Skills / Qualifications The list will appear here... Right to work x" at bounding box center [440, 361] width 390 height 45
click at [586, 240] on input "0" at bounding box center [587, 240] width 26 height 15
type input "2"
type input "0"
type input "2"
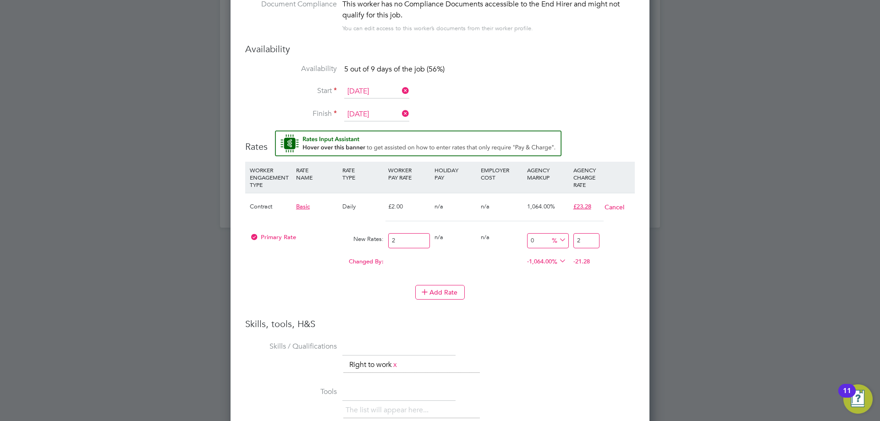
type input "1050"
type input "23"
type input "1060"
type input "23.2"
type input "1064"
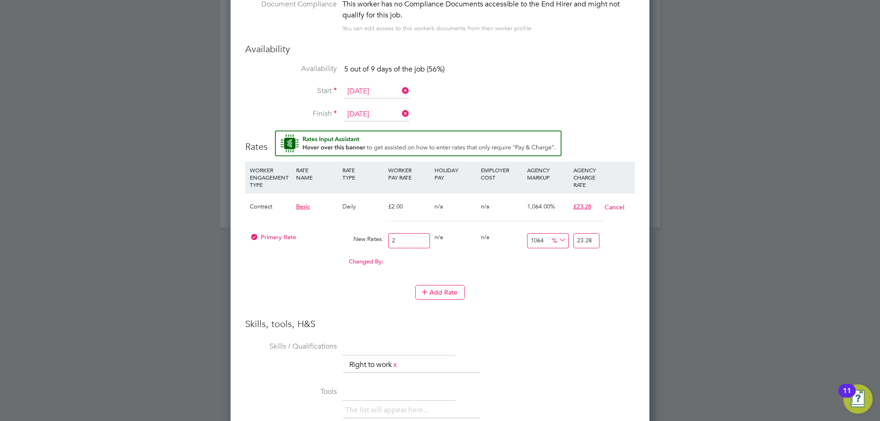
type input "23.28"
click at [561, 284] on li "WORKER ENGAGEMENT TYPE RATE NAME RATE TYPE WORKER PAY RATE HOLIDAY PAY EMPLOYER…" at bounding box center [440, 223] width 390 height 123
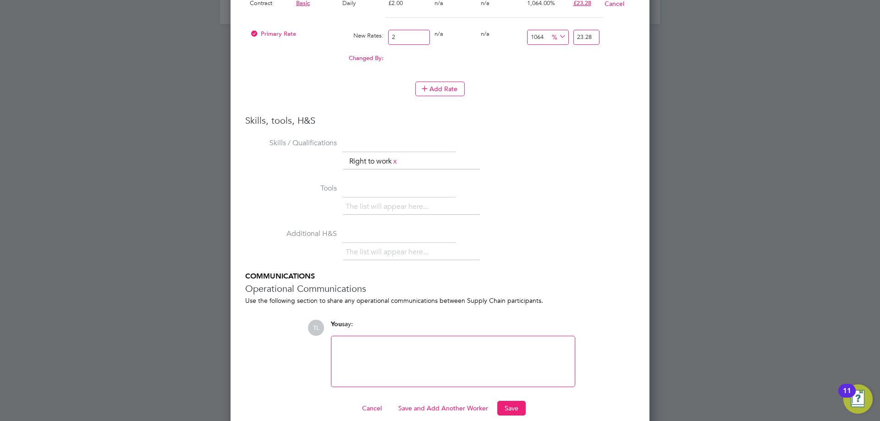
scroll to position [1280, 0]
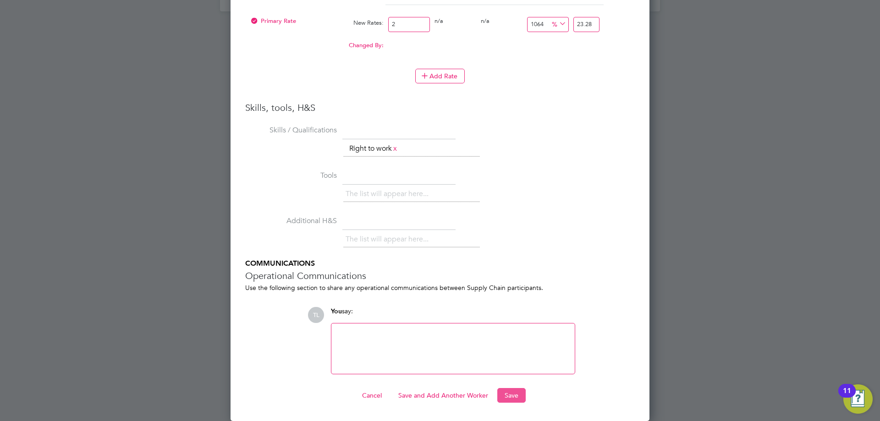
click at [521, 395] on button "Save" at bounding box center [511, 395] width 28 height 15
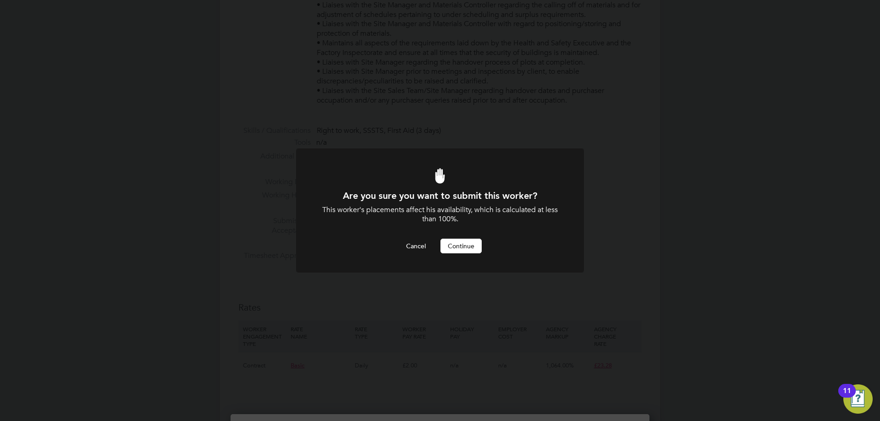
click at [475, 248] on button "Continue" at bounding box center [461, 246] width 41 height 15
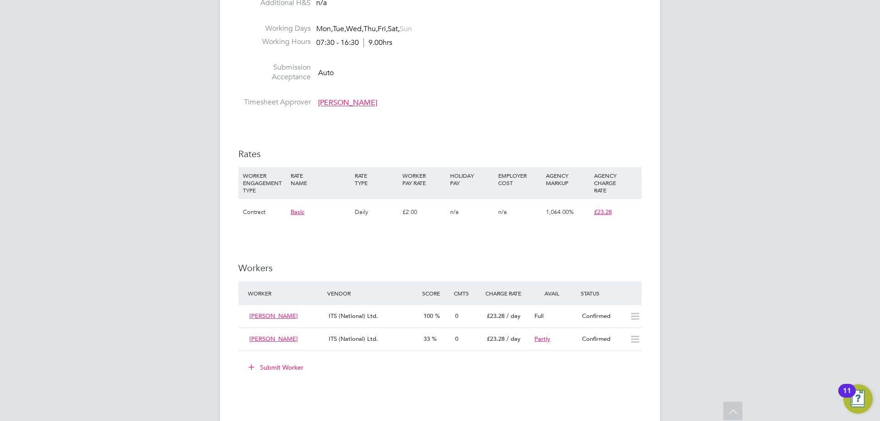
scroll to position [642, 0]
